Goal: Book appointment/travel/reservation

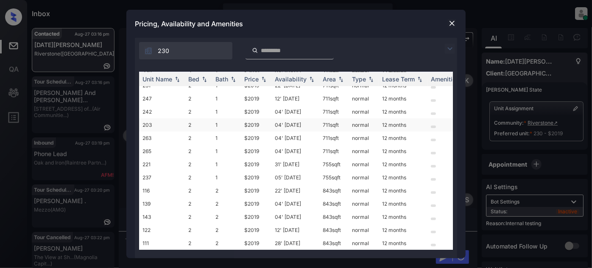
scroll to position [37, 0]
click at [305, 188] on td "22' Aug 25" at bounding box center [295, 190] width 48 height 13
click at [450, 22] on img at bounding box center [452, 23] width 8 height 8
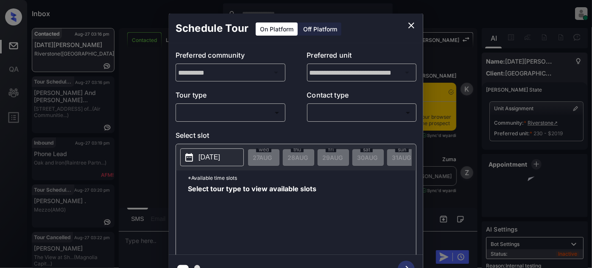
scroll to position [1907, 0]
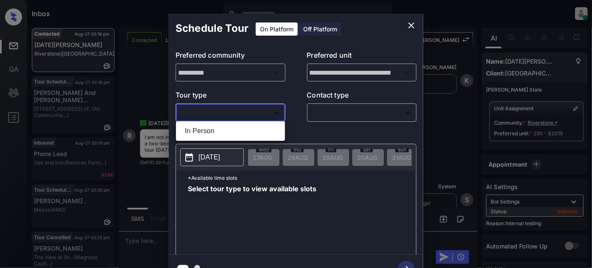
click at [264, 113] on body "Inbox Juan Carlos Manantan Online Set yourself offline Set yourself on break Pr…" at bounding box center [296, 134] width 592 height 268
click at [224, 130] on li "In Person" at bounding box center [230, 130] width 105 height 15
type input "********"
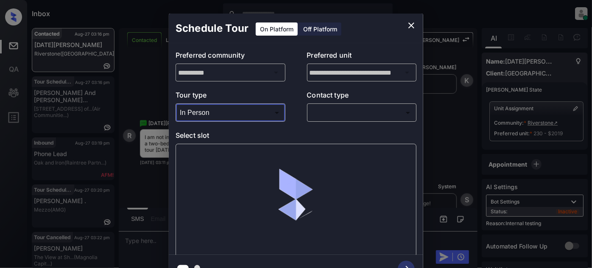
click at [370, 112] on body "Inbox Juan Carlos Manantan Online Set yourself offline Set yourself on break Pr…" at bounding box center [296, 134] width 592 height 268
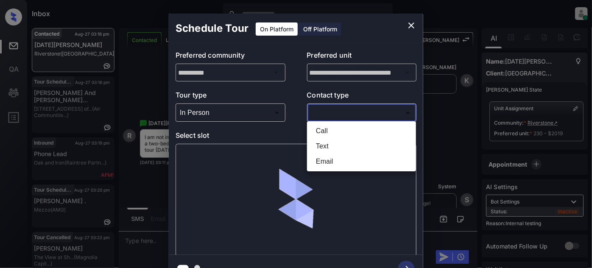
click at [336, 146] on li "Text" at bounding box center [361, 146] width 105 height 15
type input "****"
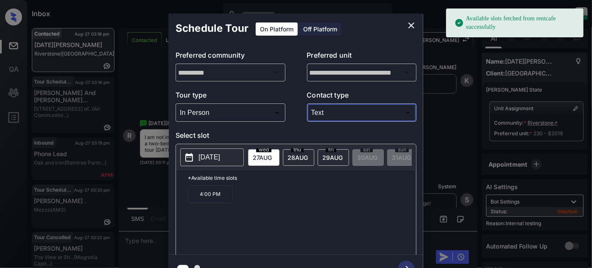
click at [298, 131] on p "Select slot" at bounding box center [295, 137] width 241 height 14
click at [301, 158] on span "28 AUG" at bounding box center [297, 157] width 20 height 7
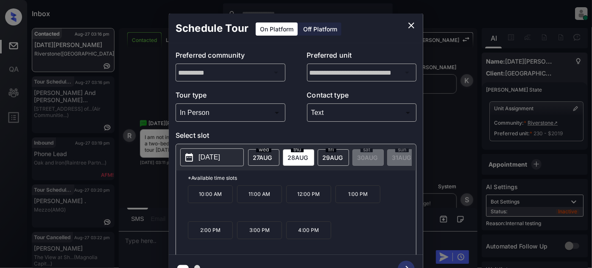
click at [258, 146] on div "2025-08-28 wed 27 AUG thu 28 AUG fri 29 AUG sat 30 AUG sun 31 AUG mon 1 SEP tue…" at bounding box center [296, 157] width 240 height 26
click at [261, 155] on span "27 AUG" at bounding box center [262, 157] width 19 height 7
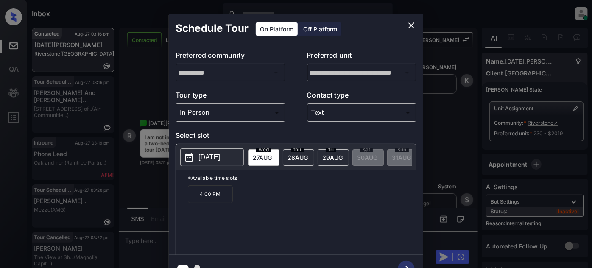
click at [412, 24] on icon "close" at bounding box center [411, 25] width 6 height 6
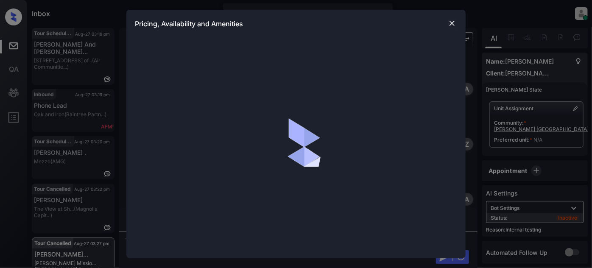
scroll to position [2609, 0]
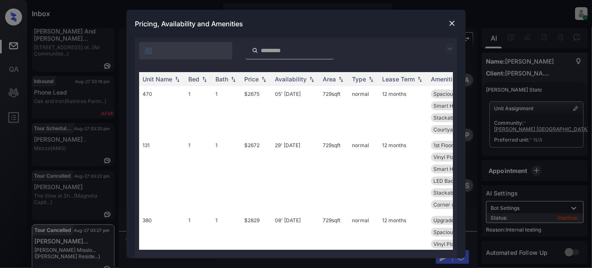
click at [444, 45] on div at bounding box center [296, 49] width 322 height 22
click at [448, 49] on img at bounding box center [450, 49] width 10 height 10
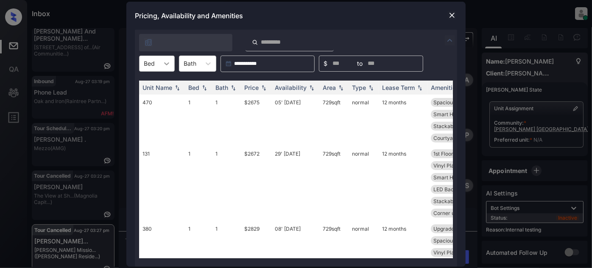
click at [163, 70] on div at bounding box center [166, 63] width 15 height 15
click at [151, 97] on div "2" at bounding box center [157, 99] width 36 height 15
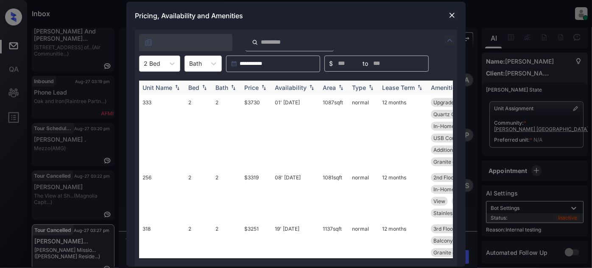
click at [253, 84] on div "Price" at bounding box center [251, 87] width 14 height 7
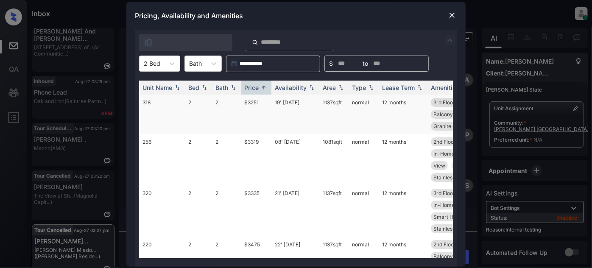
click at [289, 105] on td "19' May 25" at bounding box center [295, 114] width 48 height 39
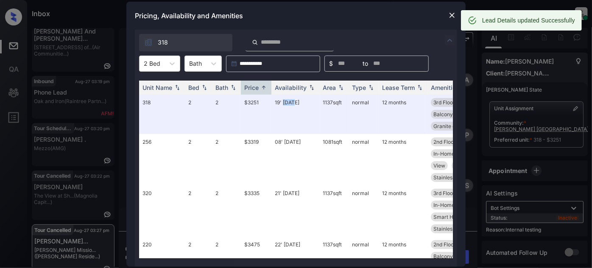
click at [448, 12] on img at bounding box center [452, 15] width 8 height 8
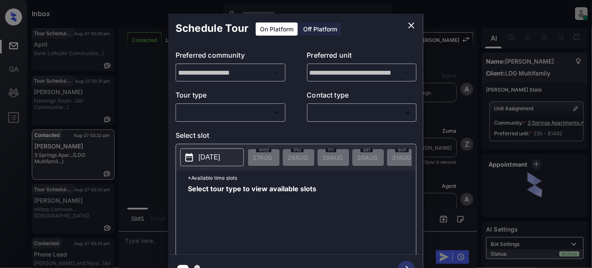
scroll to position [1204, 0]
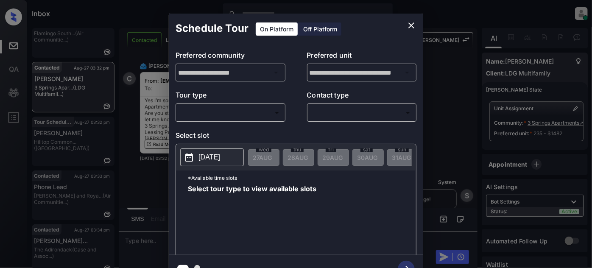
click at [221, 114] on body "Inbox [PERSON_NAME] Online Set yourself offline Set yourself on break Profile S…" at bounding box center [296, 134] width 592 height 268
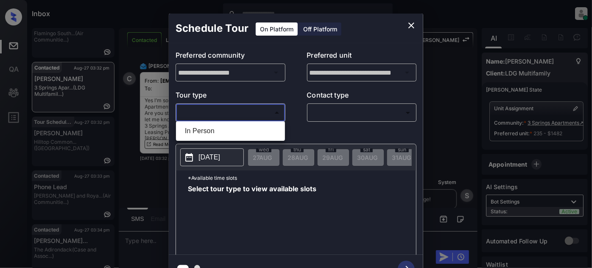
click at [213, 128] on li "In Person" at bounding box center [230, 130] width 105 height 15
type input "********"
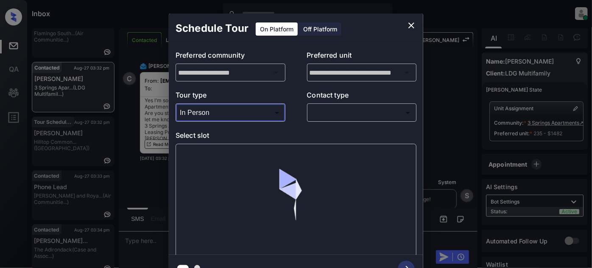
drag, startPoint x: 303, startPoint y: 115, endPoint x: 318, endPoint y: 114, distance: 14.4
click at [305, 114] on div "Tour type In Person ******** ​ Contact type ​ ​" at bounding box center [295, 106] width 241 height 32
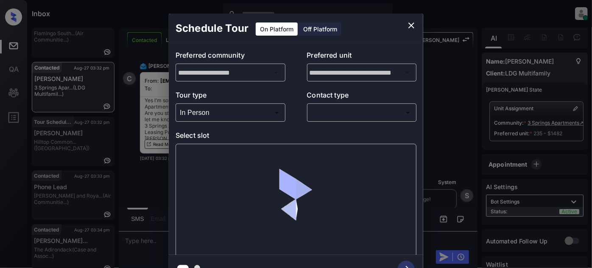
click at [319, 114] on body "Inbox Juan Carlos Manantan Online Set yourself offline Set yourself on break Pr…" at bounding box center [296, 134] width 592 height 268
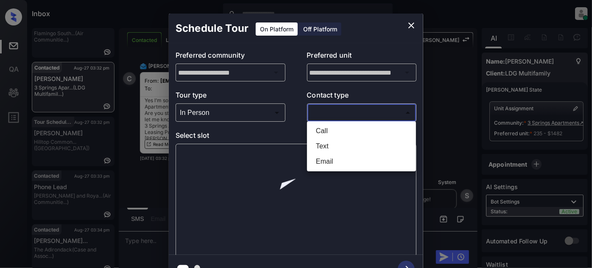
click at [317, 147] on li "Text" at bounding box center [361, 146] width 105 height 15
type input "****"
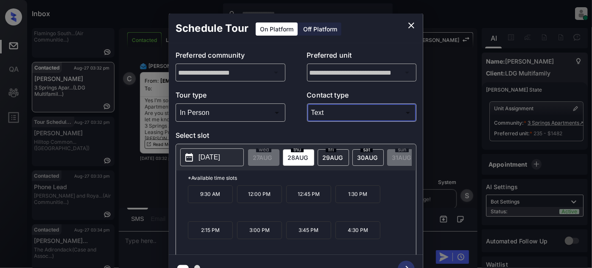
click at [325, 157] on span "29 AUG" at bounding box center [332, 157] width 20 height 7
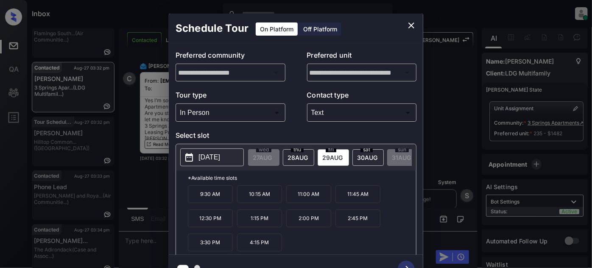
click at [360, 161] on div "sat 30 AUG" at bounding box center [367, 157] width 31 height 17
click at [319, 156] on div "fri 29 AUG" at bounding box center [332, 157] width 31 height 17
click at [367, 158] on span "30 AUG" at bounding box center [367, 157] width 20 height 7
click at [333, 157] on span "29 AUG" at bounding box center [332, 157] width 20 height 7
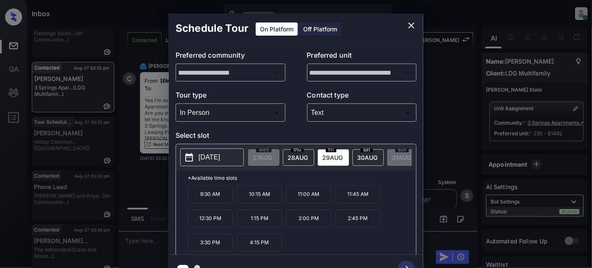
click at [365, 154] on span "30 AUG" at bounding box center [367, 157] width 20 height 7
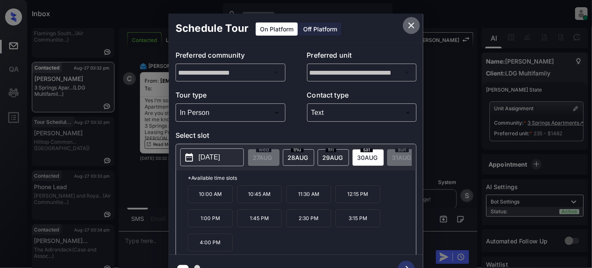
click at [409, 29] on icon "close" at bounding box center [411, 25] width 10 height 10
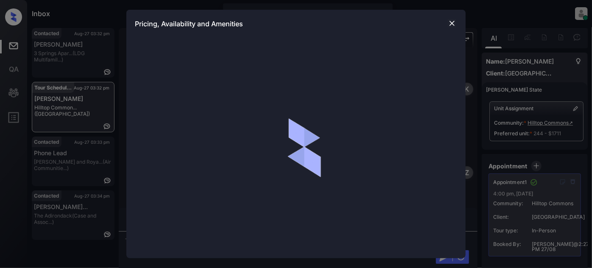
scroll to position [2499, 0]
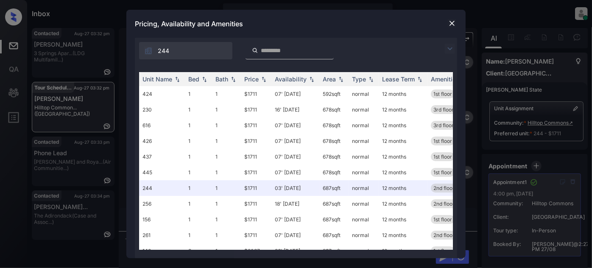
click at [448, 48] on img at bounding box center [450, 49] width 10 height 10
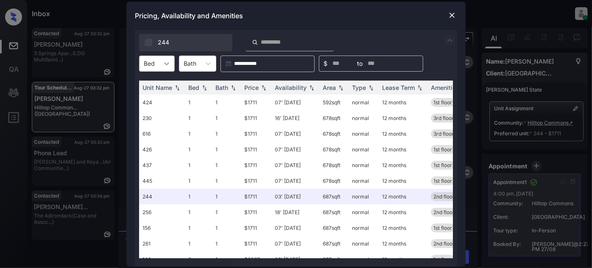
click at [167, 66] on icon at bounding box center [166, 63] width 8 height 8
click at [157, 83] on div "1" at bounding box center [157, 84] width 36 height 15
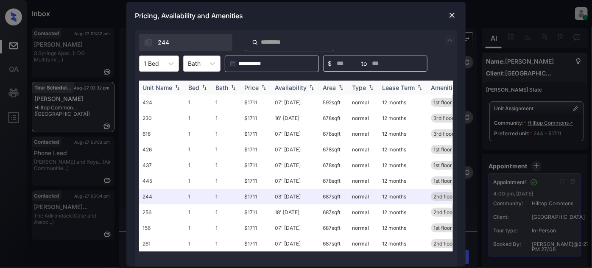
click at [261, 86] on img at bounding box center [263, 87] width 8 height 6
click at [450, 15] on img at bounding box center [452, 15] width 8 height 8
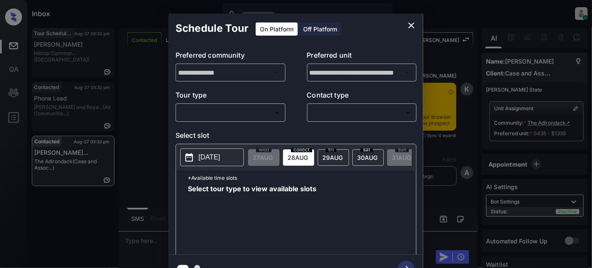
click at [278, 108] on body "Inbox [PERSON_NAME] Online Set yourself offline Set yourself on break Profile S…" at bounding box center [296, 134] width 592 height 268
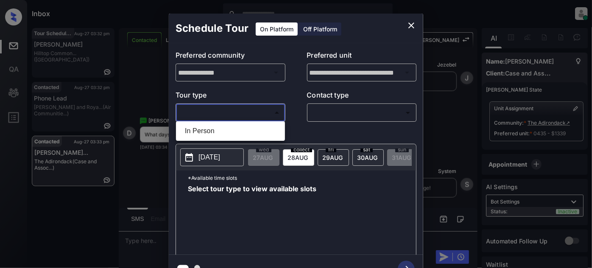
click at [245, 128] on li "In Person" at bounding box center [230, 130] width 105 height 15
type input "********"
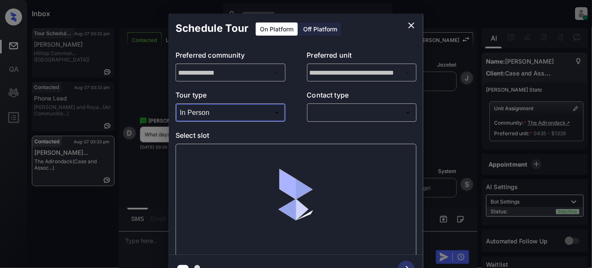
click at [362, 117] on body "Inbox [PERSON_NAME] Online Set yourself offline Set yourself on break Profile S…" at bounding box center [296, 134] width 592 height 268
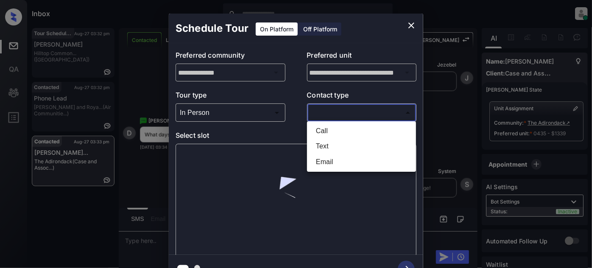
click at [341, 142] on li "Text" at bounding box center [361, 146] width 105 height 15
type input "****"
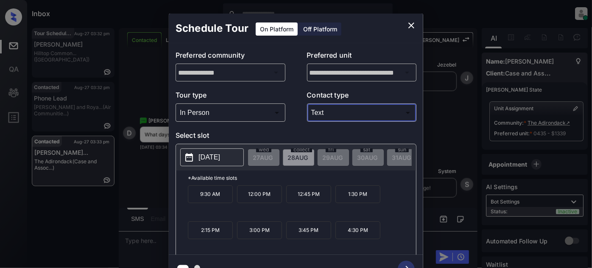
click at [220, 160] on font "[DATE]" at bounding box center [209, 156] width 22 height 7
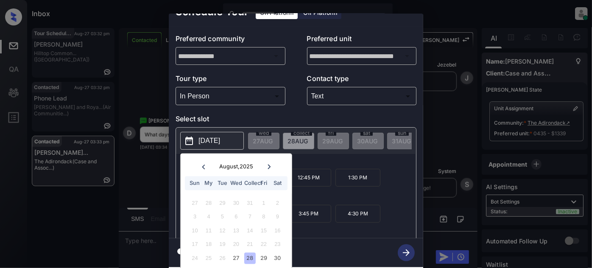
scroll to position [22, 0]
click at [269, 164] on icon at bounding box center [268, 166] width 3 height 5
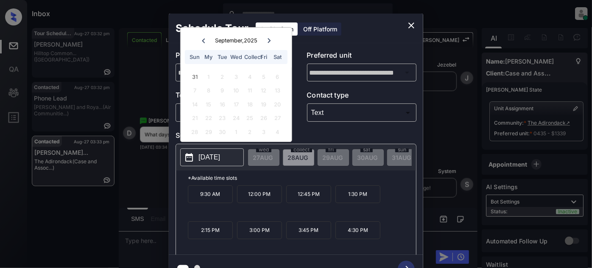
click at [201, 40] on icon at bounding box center [202, 40] width 5 height 5
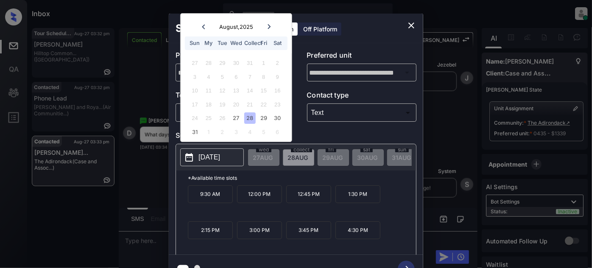
click at [409, 28] on icon "close" at bounding box center [411, 25] width 10 height 10
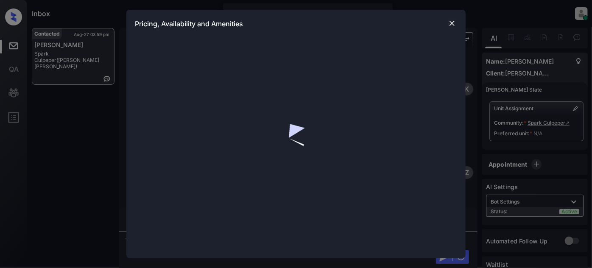
scroll to position [532, 0]
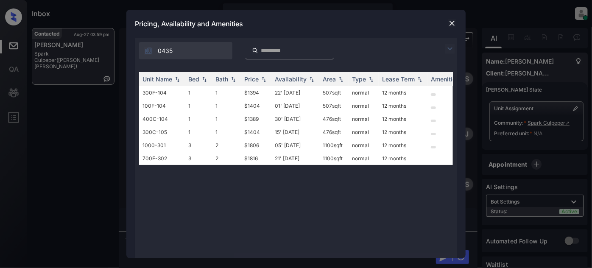
click at [451, 22] on img at bounding box center [452, 23] width 8 height 8
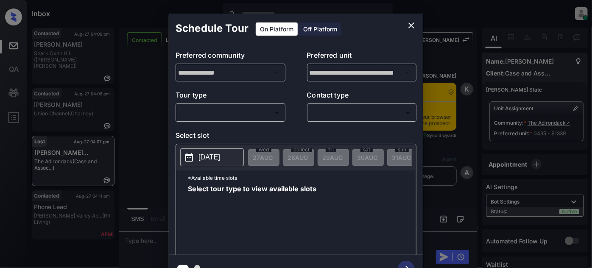
scroll to position [4430, 0]
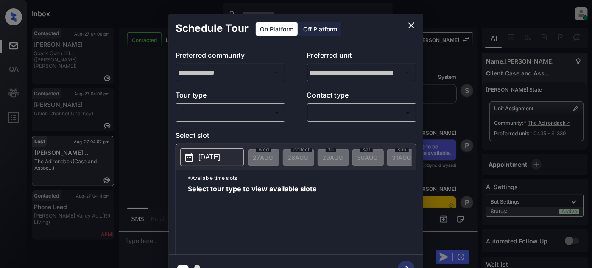
click at [238, 96] on p "Tour type" at bounding box center [230, 97] width 110 height 14
click at [232, 111] on body "Inbox Juan Carlos Manantan Online Set yourself offline Set yourself on break Pr…" at bounding box center [296, 134] width 592 height 268
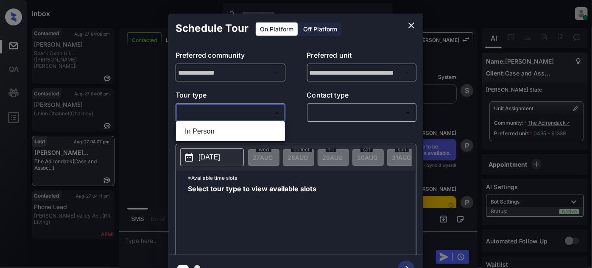
click at [224, 126] on li "In Person" at bounding box center [230, 131] width 105 height 16
type input "********"
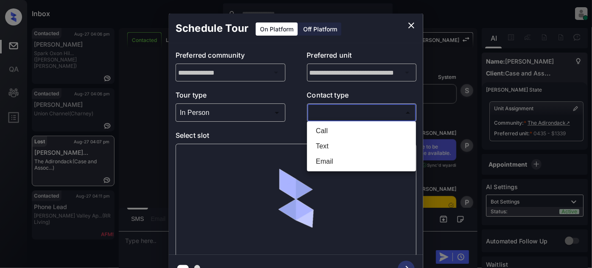
click at [332, 113] on body "Inbox Juan Carlos Manantan Online Set yourself offline Set yourself on break Pr…" at bounding box center [296, 134] width 592 height 268
click at [330, 147] on li "Text" at bounding box center [361, 147] width 105 height 16
type input "****"
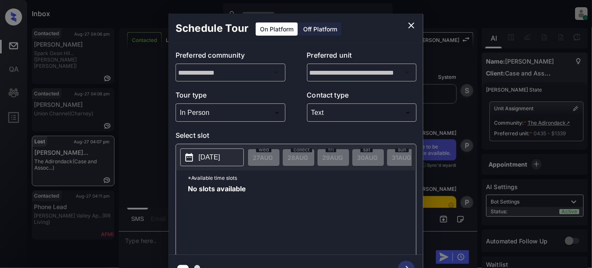
click at [220, 161] on p "2025-08-27" at bounding box center [209, 157] width 22 height 10
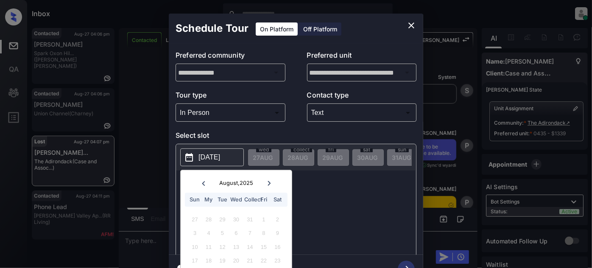
scroll to position [22, 0]
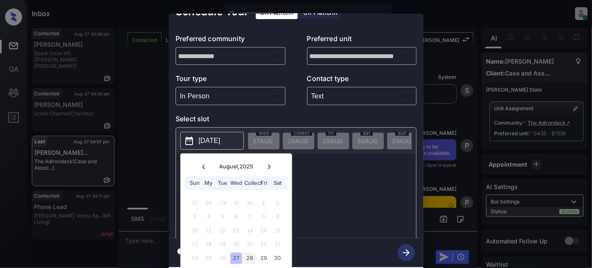
click at [245, 253] on div "28" at bounding box center [249, 257] width 11 height 11
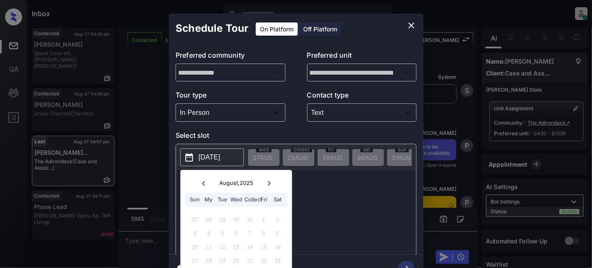
click at [325, 168] on div "2025-08-28 August , 2025 Sun My Tue Wed Collect Fri Sat 27 28 29 30 31 1 2 3 4 …" at bounding box center [295, 201] width 241 height 114
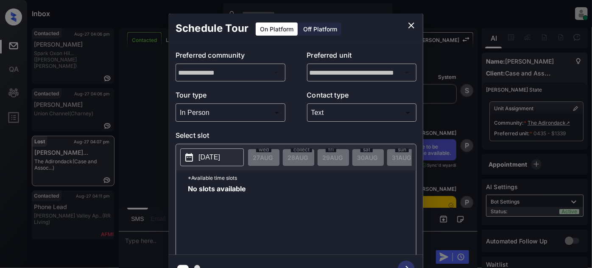
click at [410, 28] on icon "close" at bounding box center [411, 25] width 10 height 10
